Goal: Communication & Community: Share content

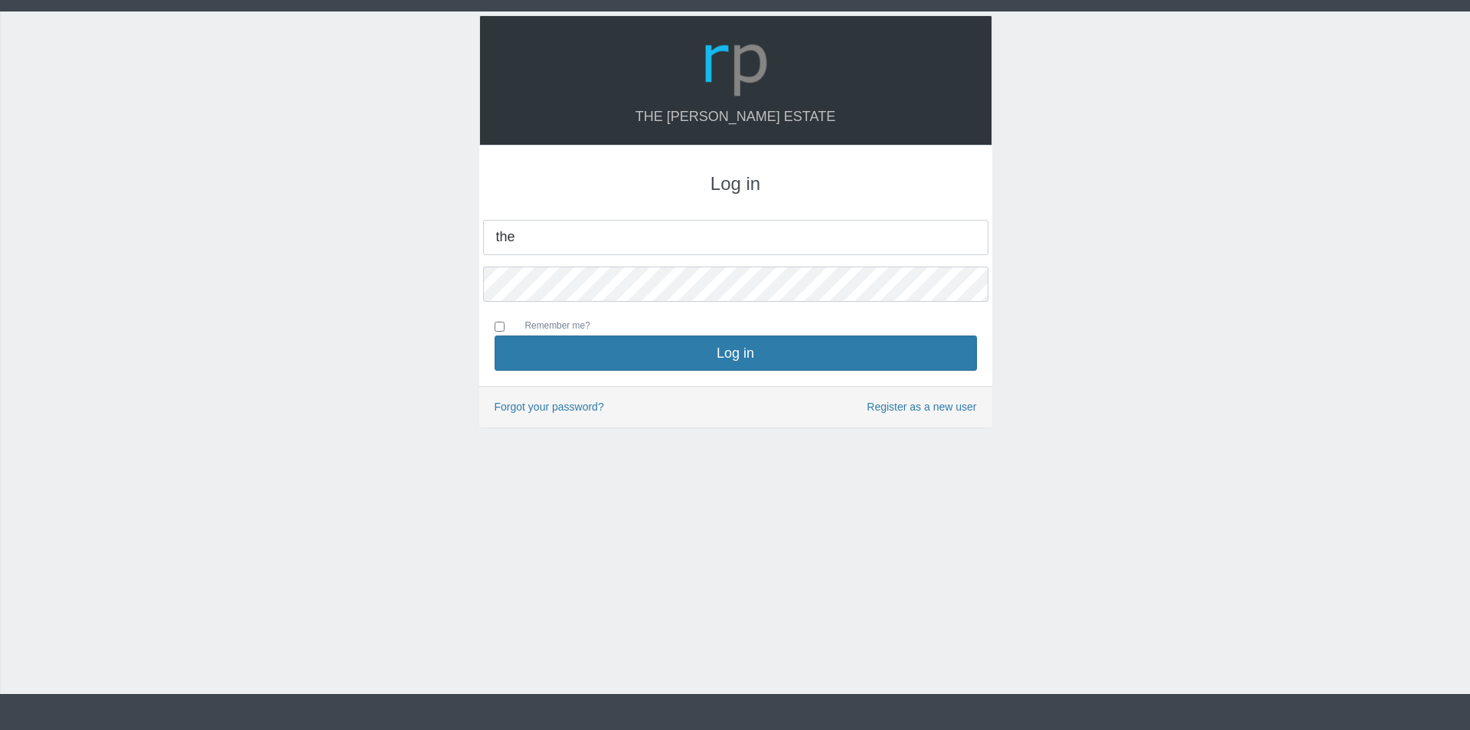
type input "[EMAIL_ADDRESS][DOMAIN_NAME]"
click at [495, 335] on button "Log in" at bounding box center [736, 352] width 482 height 35
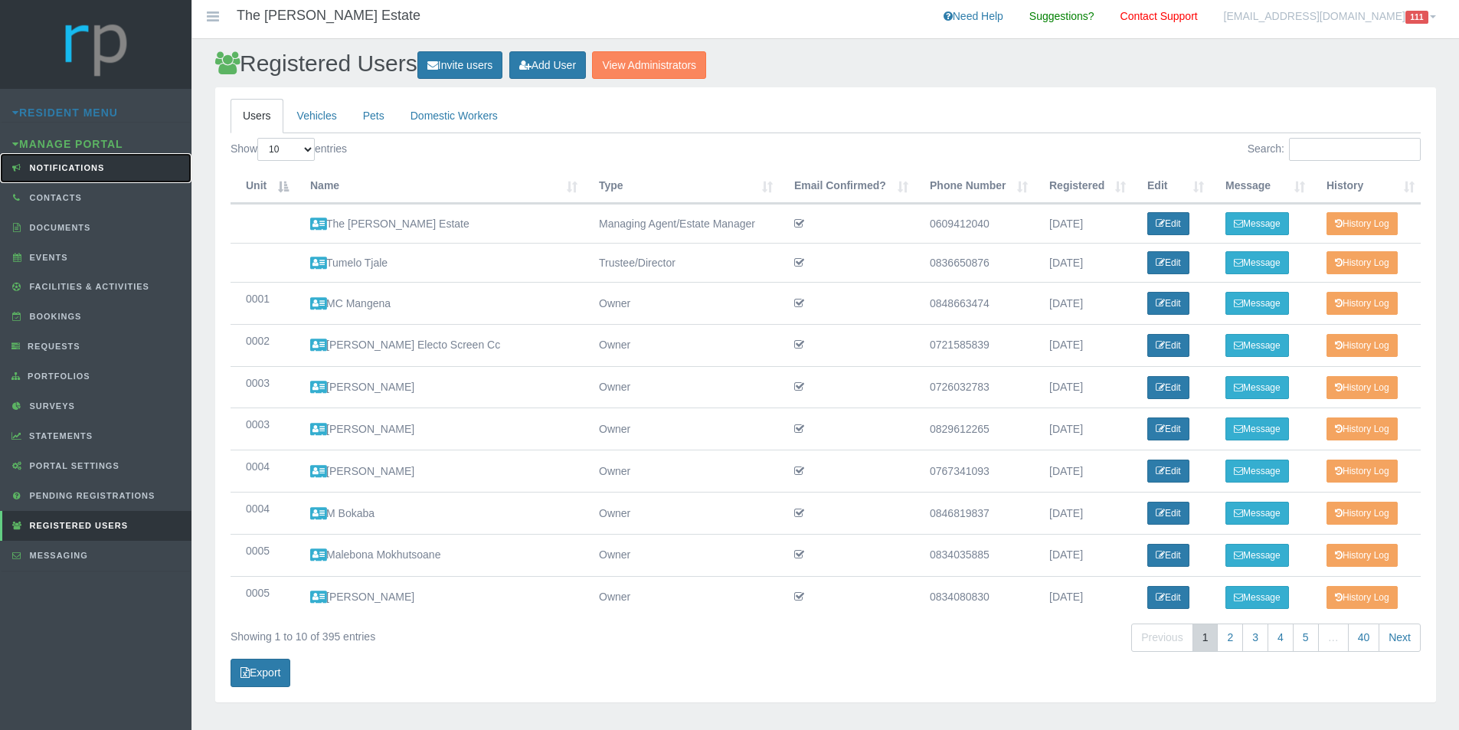
click at [71, 175] on link "Notifications" at bounding box center [95, 168] width 191 height 30
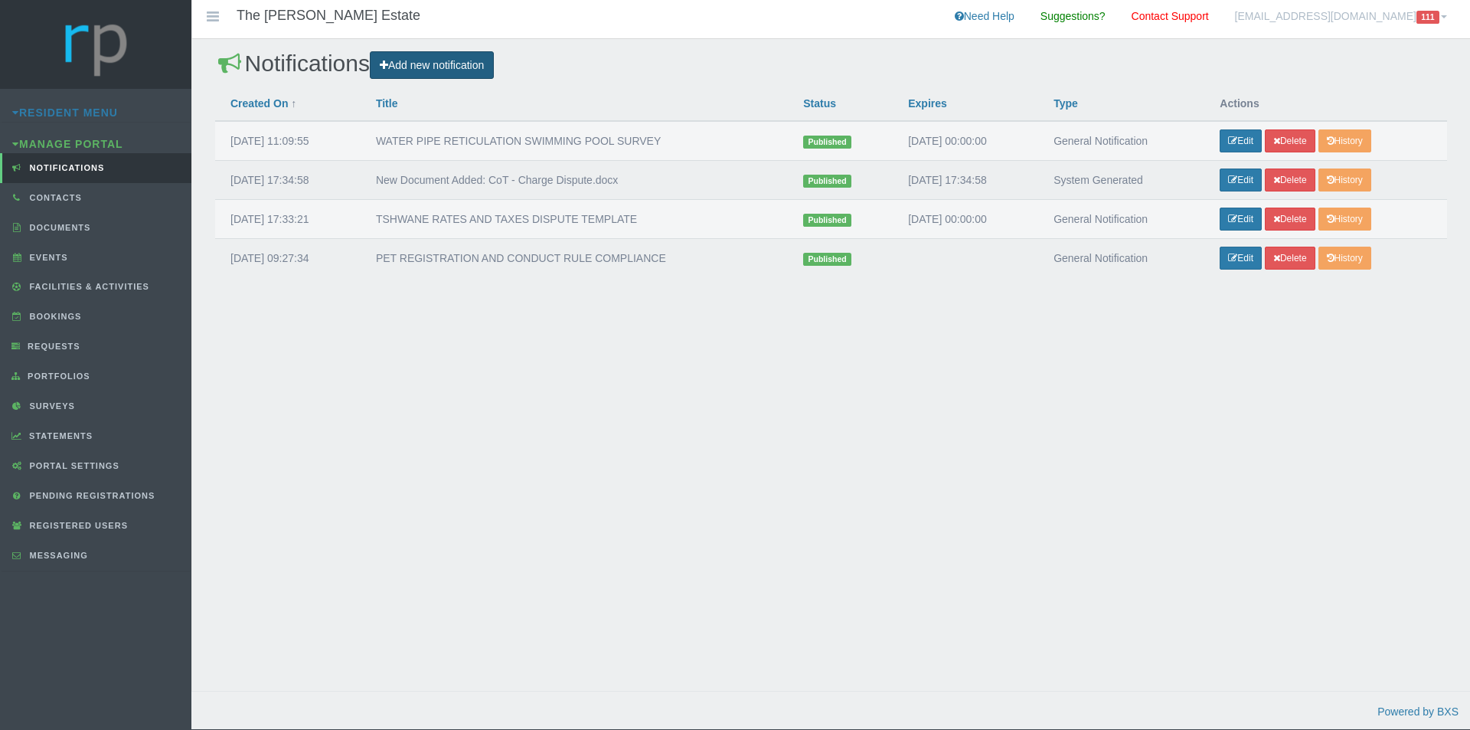
click at [443, 72] on link "Add new notification" at bounding box center [432, 65] width 124 height 28
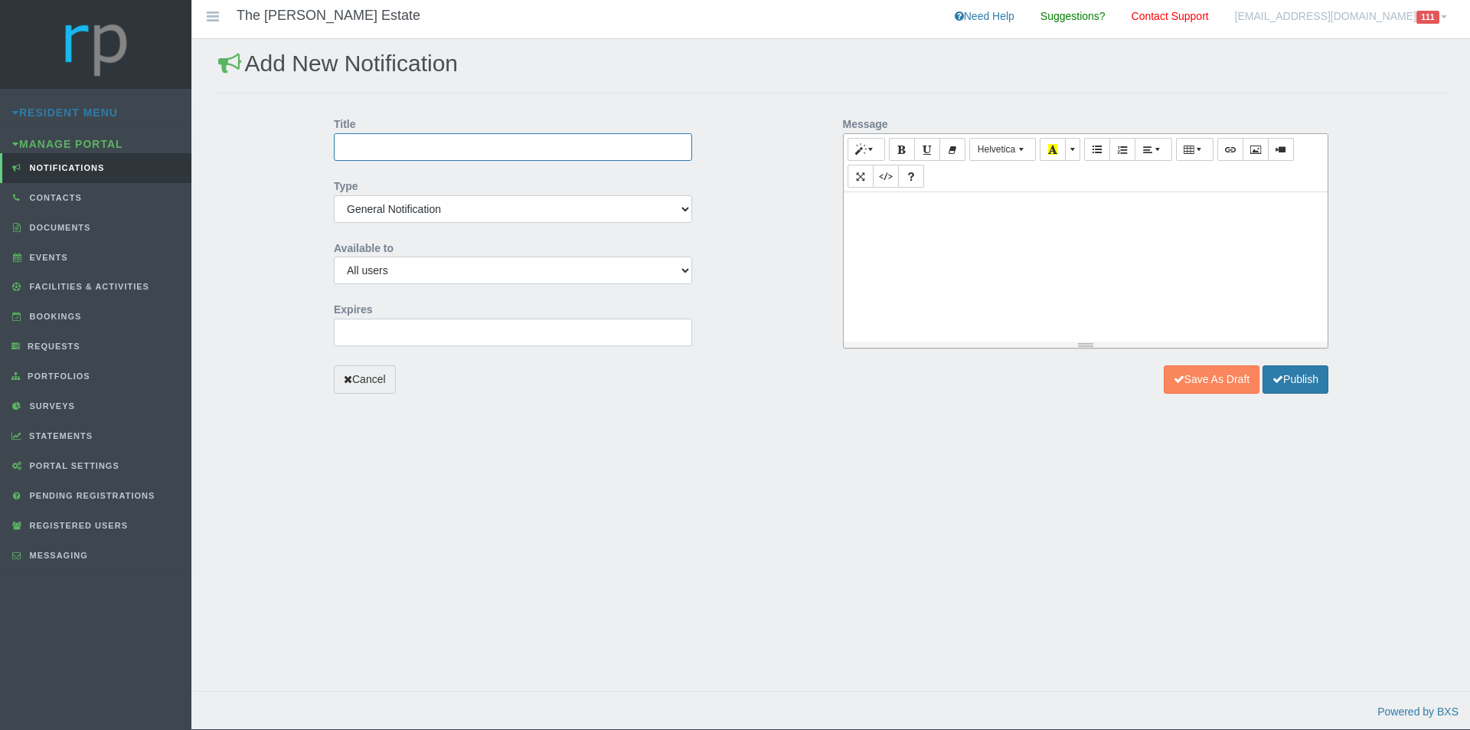
click at [446, 147] on input "Title" at bounding box center [513, 147] width 358 height 28
click at [508, 145] on input "ANNUAL FIRE EQUIPMENT" at bounding box center [513, 147] width 358 height 28
type input "ANNUAL FIRE EQUIPMENT SERVICE"
click at [375, 326] on input "2025-10-07 00:00:00" at bounding box center [513, 333] width 358 height 28
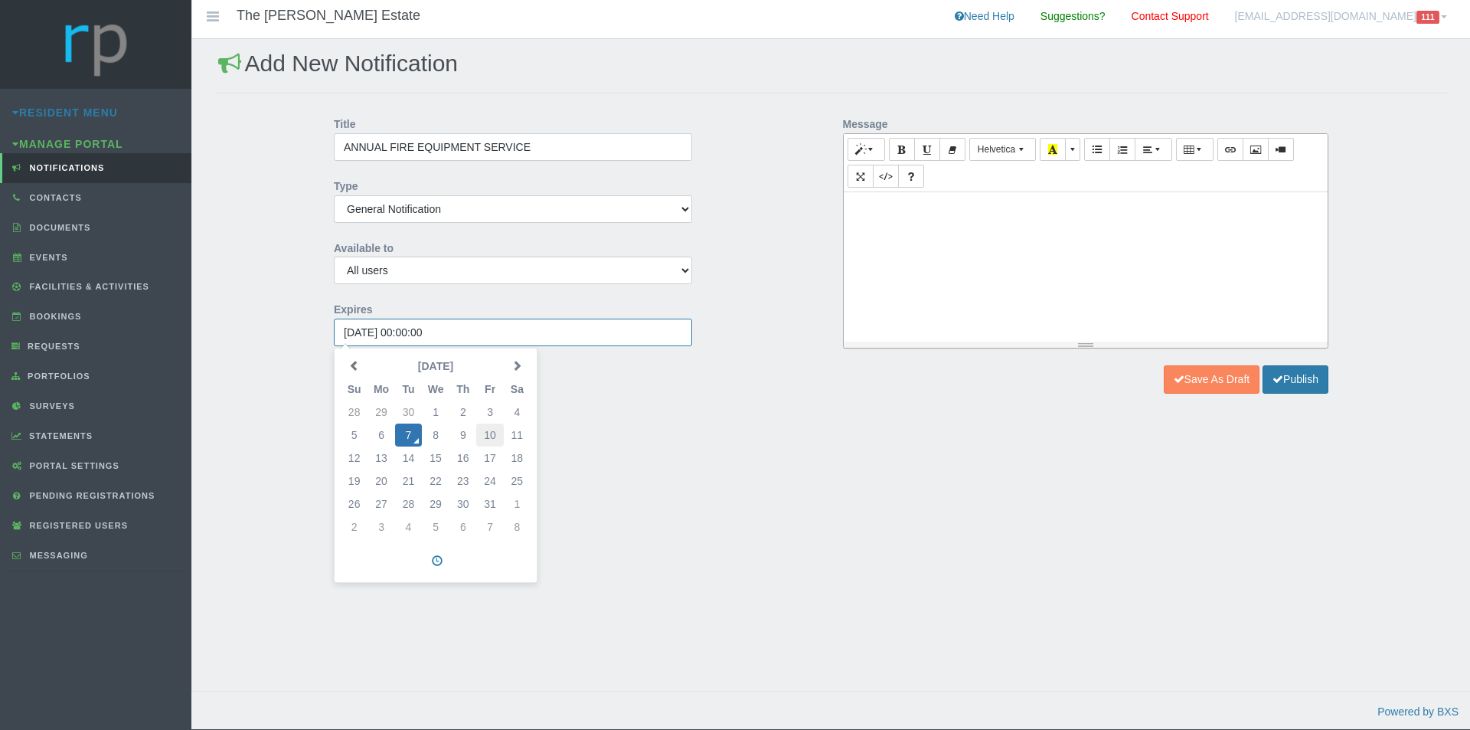
click at [495, 436] on td "10" at bounding box center [489, 434] width 27 height 23
drag, startPoint x: 411, startPoint y: 335, endPoint x: 401, endPoint y: 332, distance: 10.2
click at [401, 332] on input "2025-10-10 00:00:00" at bounding box center [513, 333] width 358 height 28
type input "[DATE] 23:00:00"
click at [873, 231] on div at bounding box center [1086, 266] width 485 height 149
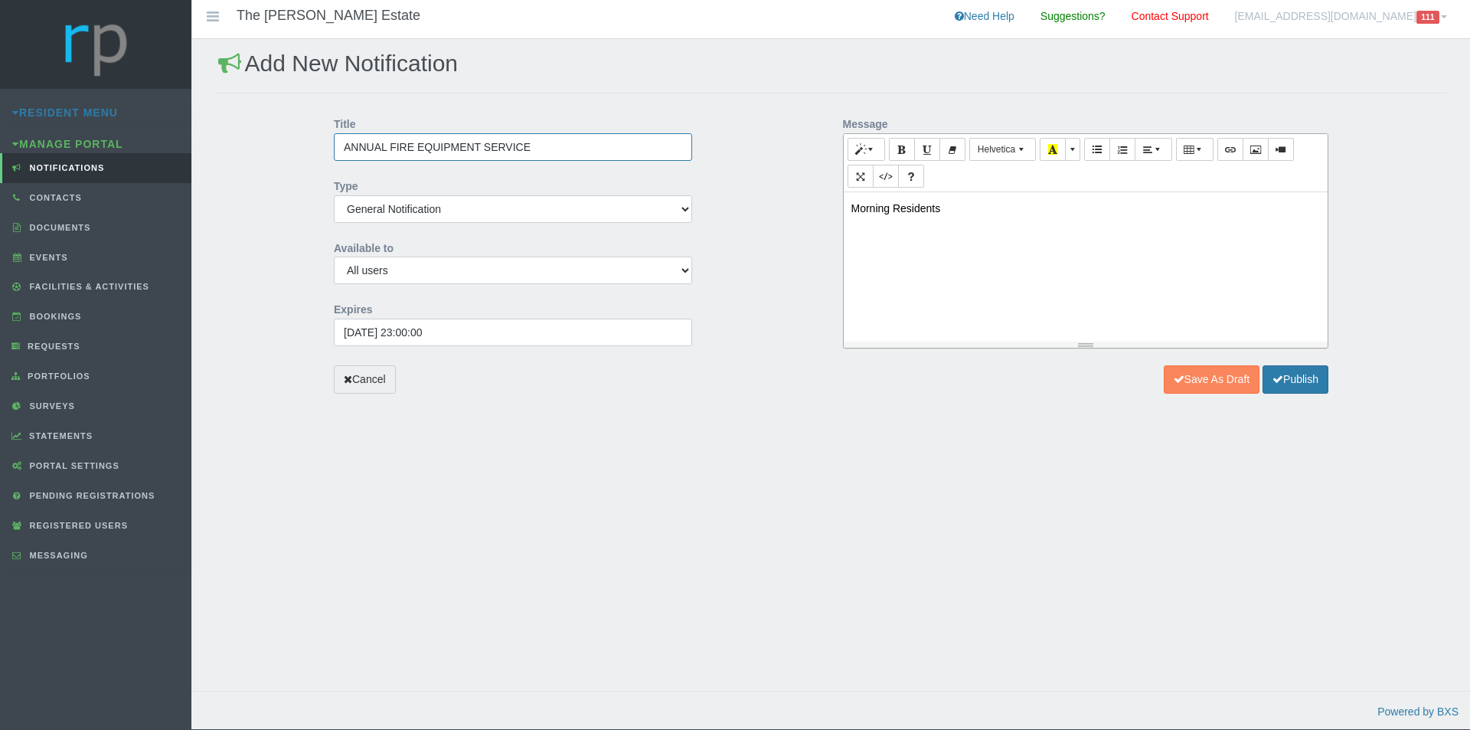
click at [559, 148] on input "ANNUAL FIRE EQUIPMENT SERVICE" at bounding box center [513, 147] width 358 height 28
click at [559, 144] on input "ANNUAL FIRE EQUIPMENT SERVICE WED TO FRIDAY" at bounding box center [513, 147] width 358 height 28
click at [655, 150] on input "ANNUAL FIRE EQUIPMENT SERVICE WED 8 OCT TO FRIDAY" at bounding box center [513, 147] width 358 height 28
type input "ANNUAL FIRE EQUIPMENT SERVICE [DATE] TO [DATE]"
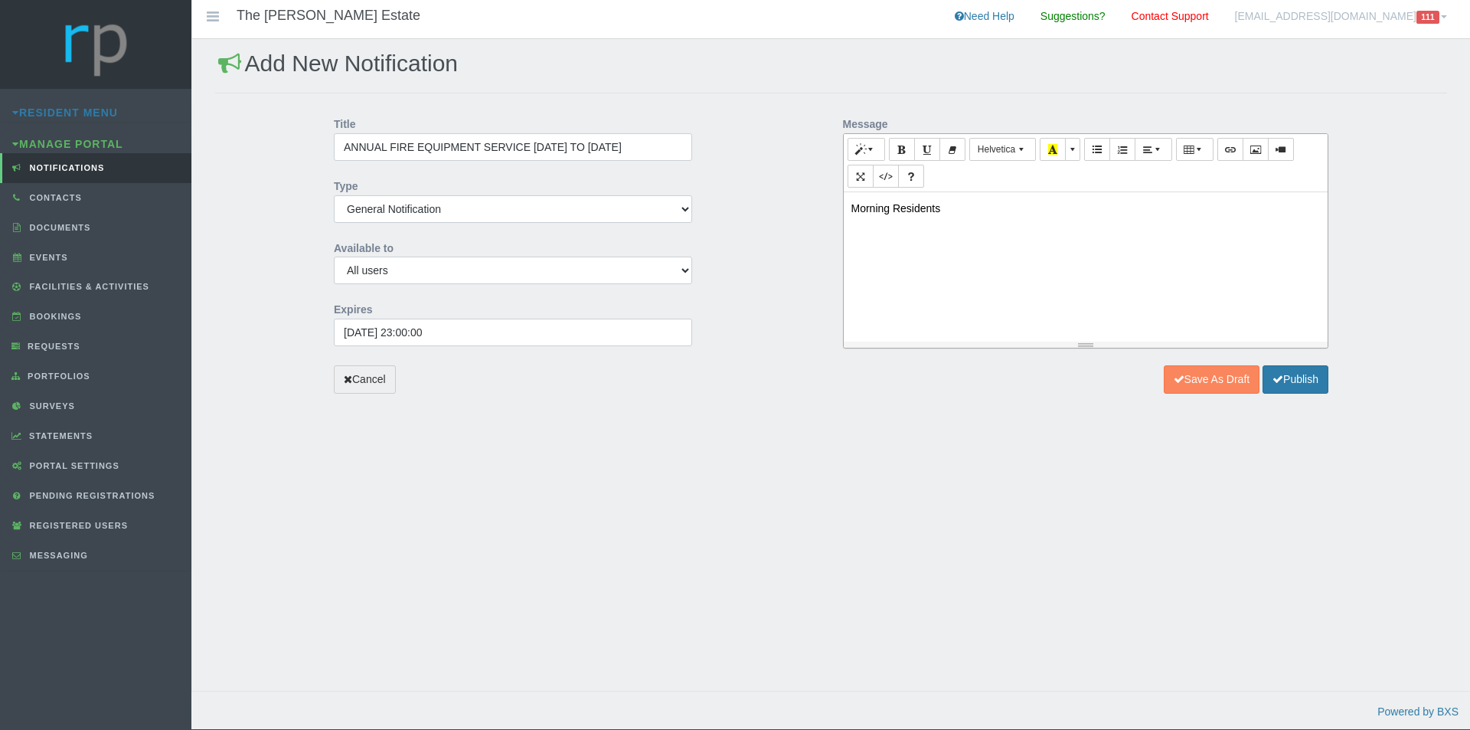
click at [886, 238] on div "Morning Residents" at bounding box center [1086, 266] width 485 height 149
click at [953, 211] on p "Morning Residents" at bounding box center [1085, 209] width 469 height 18
drag, startPoint x: 1280, startPoint y: 250, endPoint x: 1310, endPoint y: 284, distance: 45.0
click at [1310, 284] on div "Morning Residents, Tomorrow we shall commence with the annual servicing of our …" at bounding box center [1086, 266] width 485 height 149
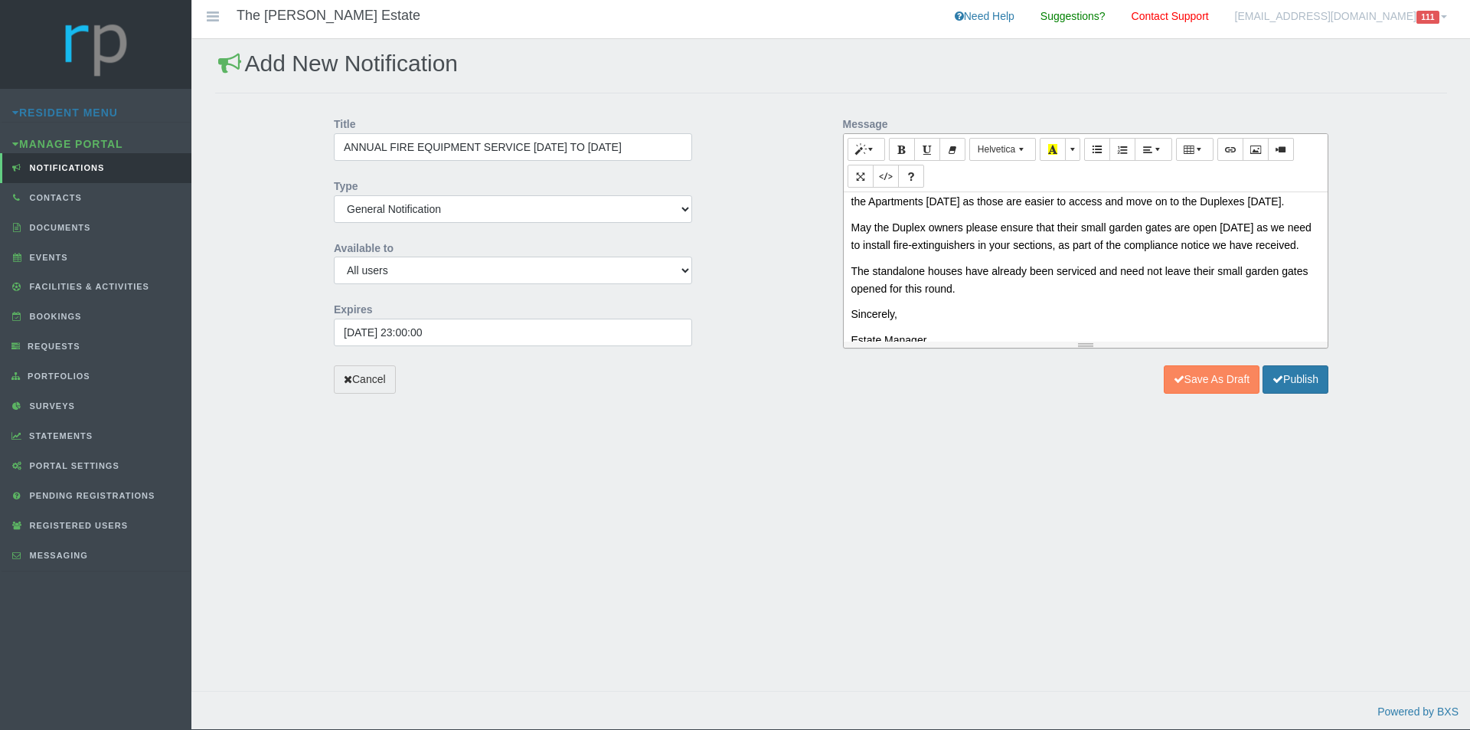
scroll to position [77, 0]
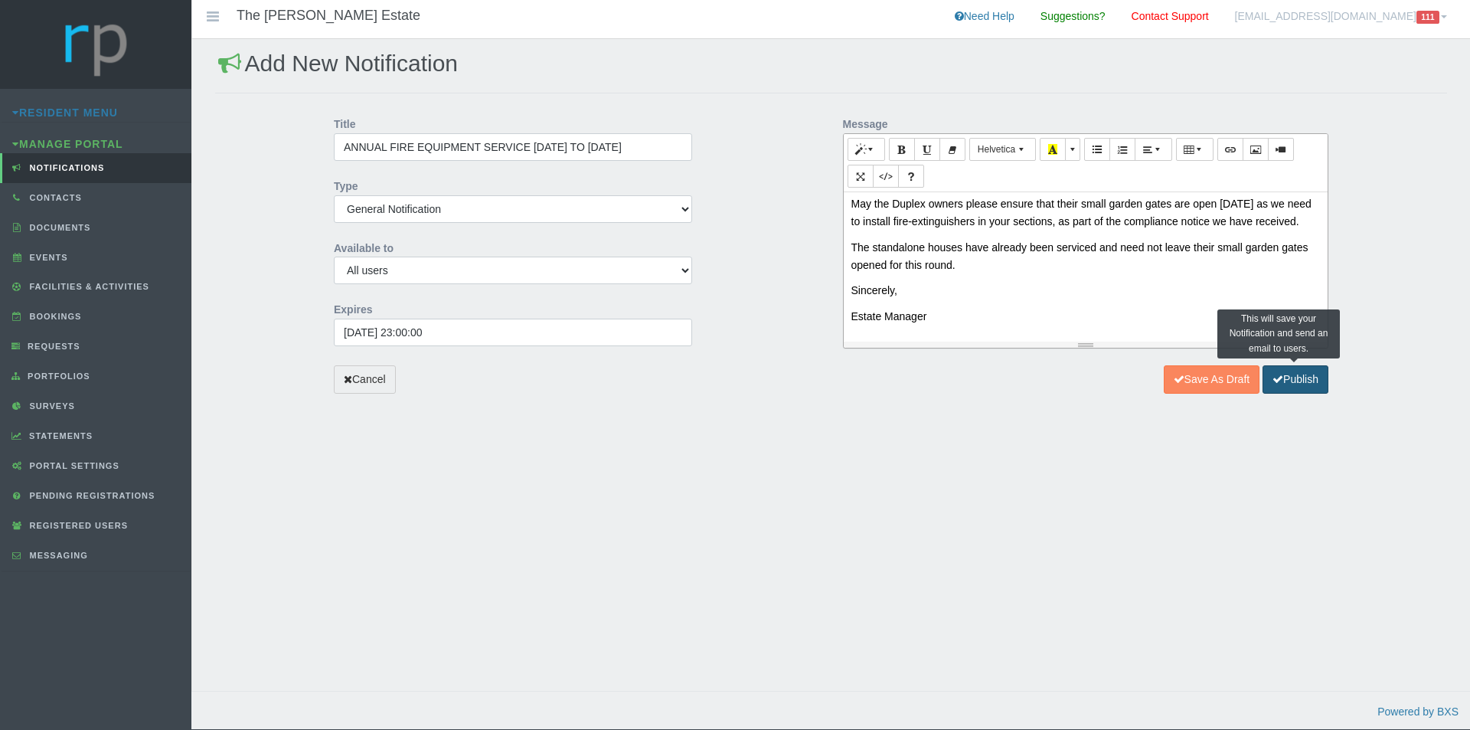
click at [1294, 387] on button "Publish" at bounding box center [1296, 379] width 66 height 28
